Goal: Information Seeking & Learning: Learn about a topic

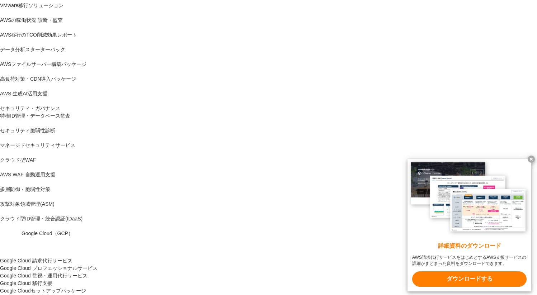
scroll to position [438, 0]
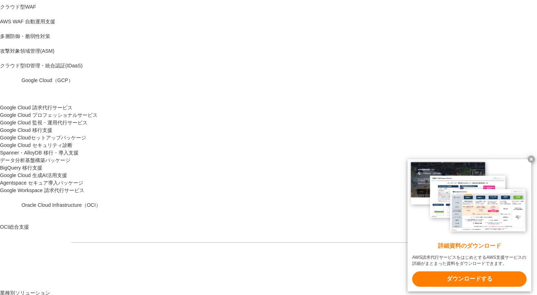
drag, startPoint x: 97, startPoint y: 123, endPoint x: 189, endPoint y: 121, distance: 91.5
copy p "サポートケースレビュー"
copy p "サポート問い合わせケースを集計し定期的にレビューし"
drag, startPoint x: 138, startPoint y: 143, endPoint x: 163, endPoint y: 150, distance: 26.4
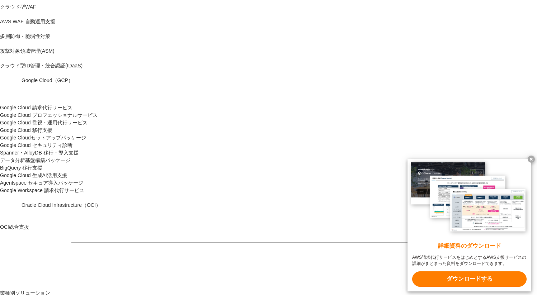
drag, startPoint x: 222, startPoint y: 124, endPoint x: 303, endPoint y: 123, distance: 80.4
copy p "設計・構成レビュー"
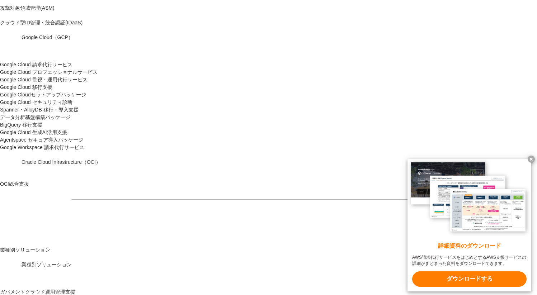
scroll to position [490, 0]
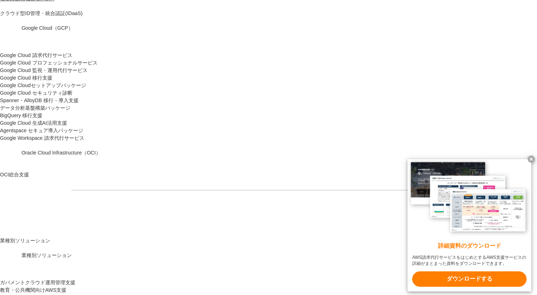
drag, startPoint x: 83, startPoint y: 151, endPoint x: 193, endPoint y: 149, distance: 110.2
copy p "AWS Well-Architectedレビュー"
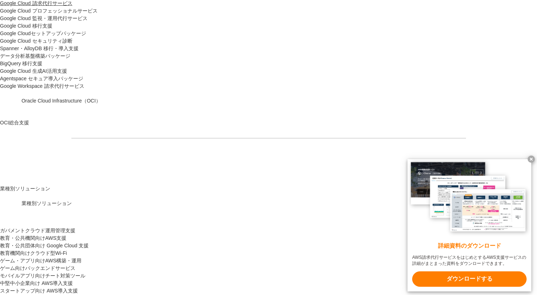
scroll to position [546, 0]
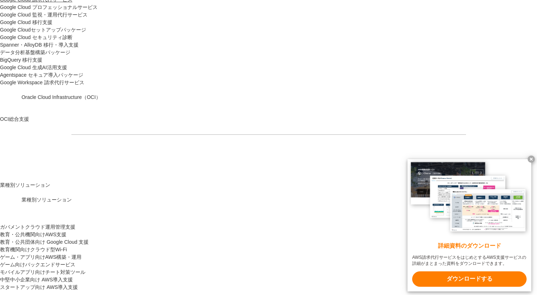
drag, startPoint x: 217, startPoint y: 9, endPoint x: 300, endPoint y: 16, distance: 83.6
copy p "設計・構成レビュー"
